Goal: Find specific page/section: Find specific page/section

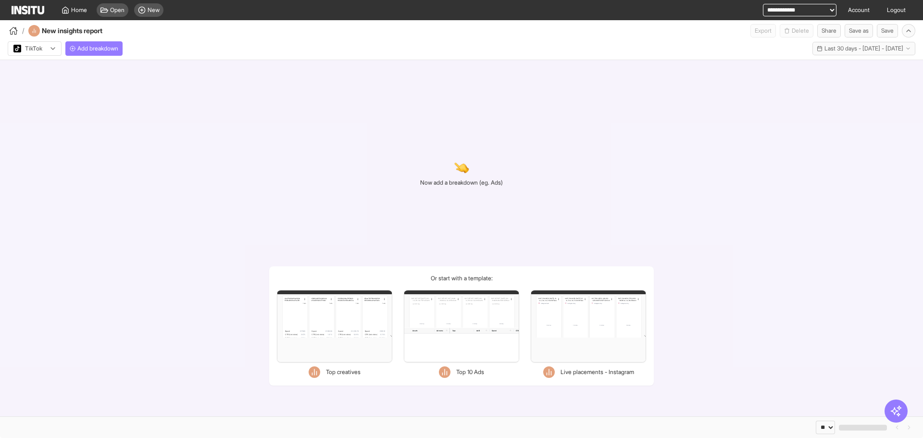
select select "**"
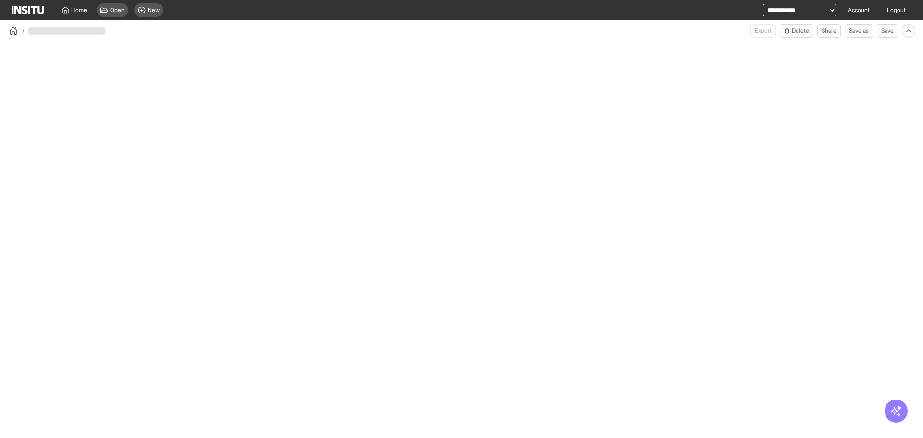
select select "**"
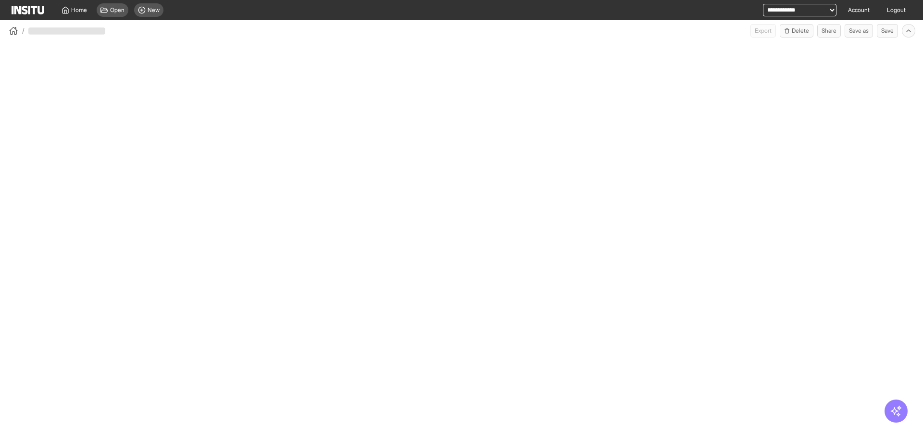
select select "**"
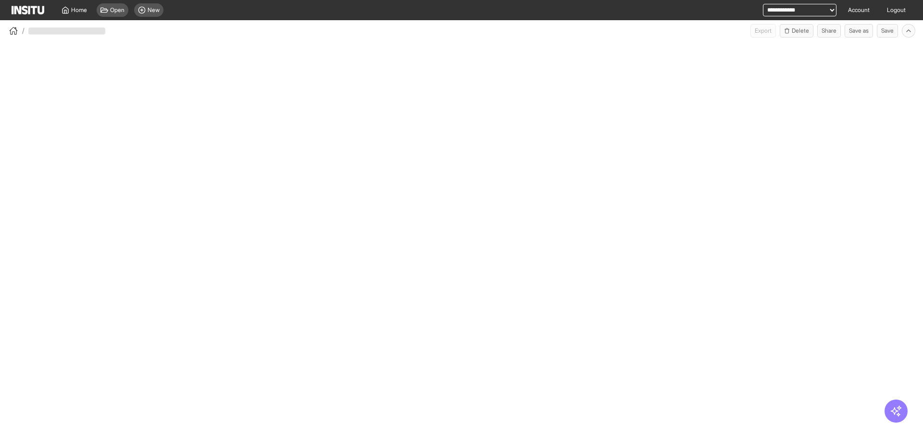
select select "**"
